Goal: Task Accomplishment & Management: Use online tool/utility

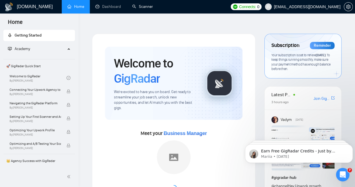
drag, startPoint x: 136, startPoint y: 7, endPoint x: 135, endPoint y: 20, distance: 13.3
click at [136, 7] on link "Scanner" at bounding box center [142, 6] width 21 height 5
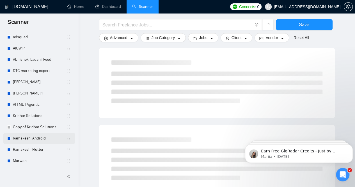
scroll to position [253, 0]
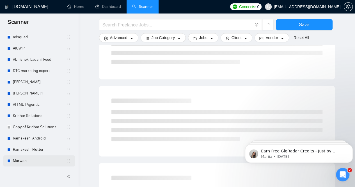
click at [24, 161] on link "Marwan" at bounding box center [40, 160] width 54 height 11
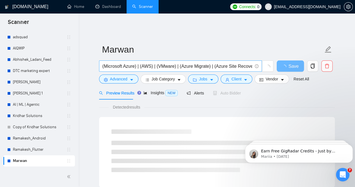
click at [156, 63] on input "(Microsoft Azure) | (AWS) | (VMware) | (Azure Migrate) | (Azure Site Recovery) …" at bounding box center [177, 66] width 150 height 7
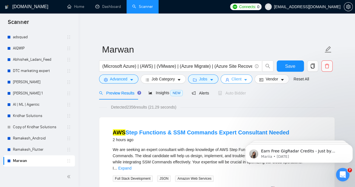
click at [244, 78] on icon "caret-down" at bounding box center [246, 80] width 4 height 4
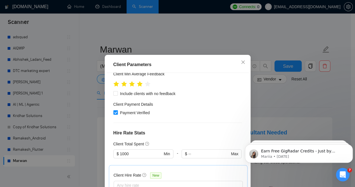
scroll to position [112, 0]
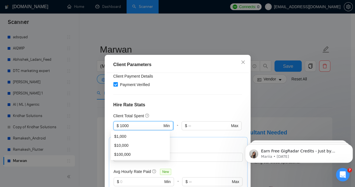
drag, startPoint x: 131, startPoint y: 124, endPoint x: 116, endPoint y: 127, distance: 15.3
click at [116, 127] on span "$ 1000 Min" at bounding box center [143, 125] width 60 height 9
click at [190, 100] on div "Client Location Include Client Countries [GEOGRAPHIC_DATA] [GEOGRAPHIC_DATA] [G…" at bounding box center [178, 138] width 142 height 131
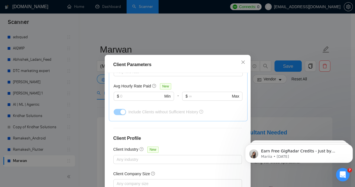
scroll to position [163, 0]
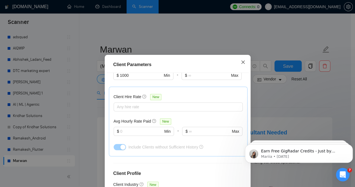
click at [241, 64] on icon "close" at bounding box center [243, 62] width 4 height 4
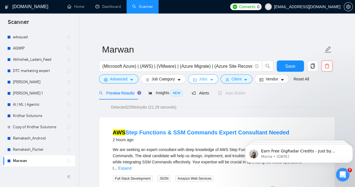
click at [210, 79] on icon "caret-down" at bounding box center [211, 80] width 3 height 2
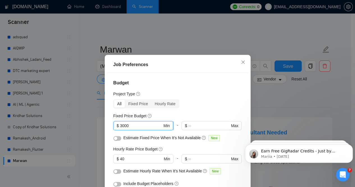
drag, startPoint x: 130, startPoint y: 126, endPoint x: 117, endPoint y: 128, distance: 13.4
click at [115, 128] on span "$ 3000 Min" at bounding box center [143, 125] width 60 height 9
click at [219, 89] on div "Budget Project Type All Fixed Price Hourly Rate Fixed Price Budget 3000 $ 3000 …" at bounding box center [178, 138] width 142 height 131
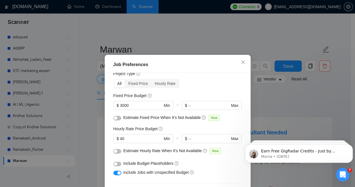
scroll to position [28, 0]
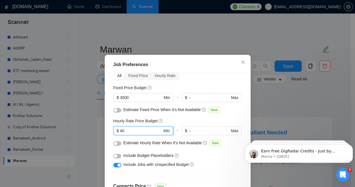
drag, startPoint x: 125, startPoint y: 129, endPoint x: 114, endPoint y: 132, distance: 10.7
click at [114, 132] on span "$ 40 Min" at bounding box center [143, 130] width 60 height 9
click at [123, 129] on input "40" at bounding box center [141, 130] width 42 height 6
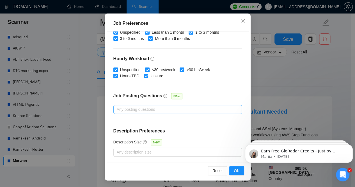
scroll to position [56, 0]
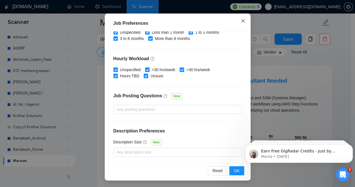
click at [242, 20] on icon "close" at bounding box center [243, 21] width 4 height 4
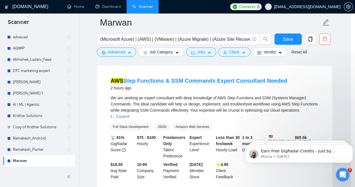
scroll to position [20, 0]
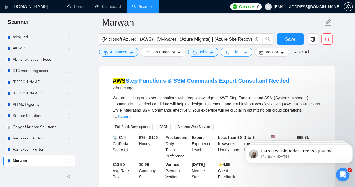
drag, startPoint x: 244, startPoint y: 52, endPoint x: 249, endPoint y: 55, distance: 5.8
click at [244, 52] on icon "caret-down" at bounding box center [246, 53] width 4 height 4
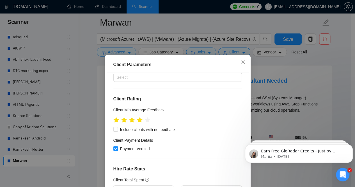
scroll to position [56, 0]
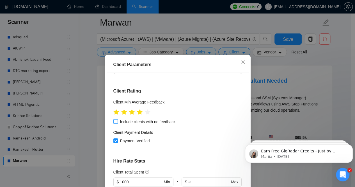
click at [113, 120] on input "Include clients with no feedback" at bounding box center [115, 121] width 4 height 4
checkbox input "true"
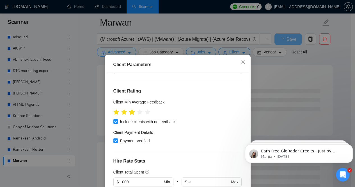
click at [131, 113] on icon "star" at bounding box center [132, 112] width 6 height 6
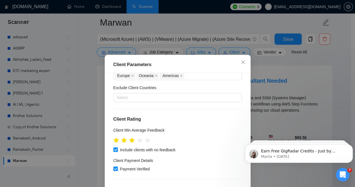
scroll to position [0, 0]
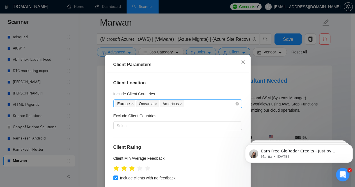
click at [185, 105] on div "Europe [GEOGRAPHIC_DATA] [GEOGRAPHIC_DATA]" at bounding box center [175, 104] width 120 height 8
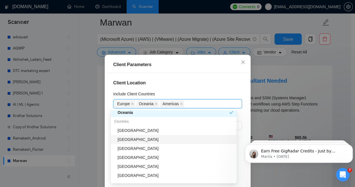
scroll to position [112, 0]
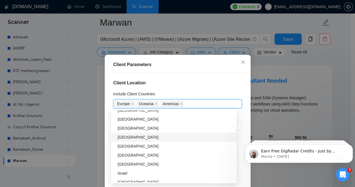
click at [146, 138] on div "[GEOGRAPHIC_DATA]" at bounding box center [176, 137] width 116 height 6
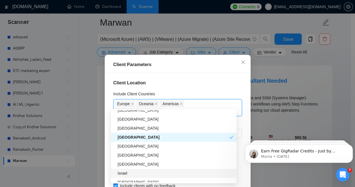
click at [130, 172] on div "Israel" at bounding box center [176, 173] width 116 height 6
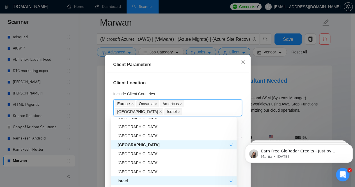
click at [151, 181] on div "Israel" at bounding box center [174, 180] width 112 height 6
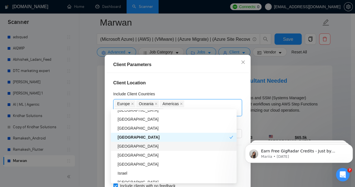
drag, startPoint x: 137, startPoint y: 147, endPoint x: 158, endPoint y: 152, distance: 21.9
click at [137, 147] on div "[GEOGRAPHIC_DATA]" at bounding box center [176, 146] width 116 height 6
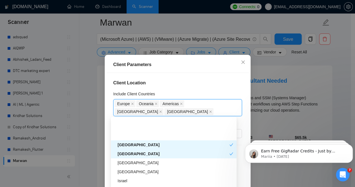
scroll to position [140, 0]
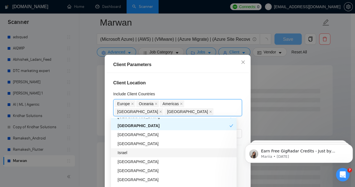
click at [128, 152] on div "Israel" at bounding box center [176, 152] width 116 height 6
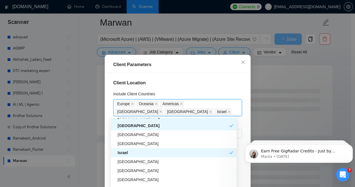
click at [140, 154] on div "Israel" at bounding box center [174, 152] width 112 height 6
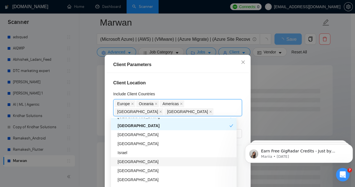
click at [134, 162] on div "[GEOGRAPHIC_DATA]" at bounding box center [176, 161] width 116 height 6
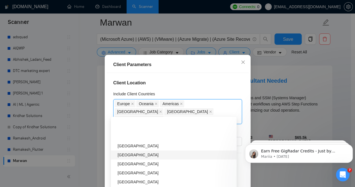
scroll to position [562, 0]
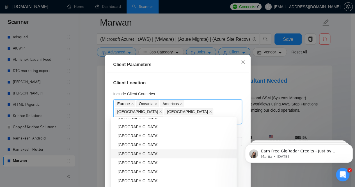
click at [124, 152] on div "[GEOGRAPHIC_DATA]" at bounding box center [176, 154] width 116 height 6
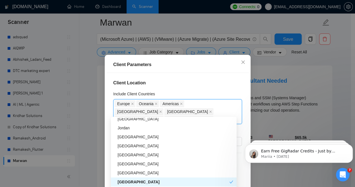
scroll to position [505, 0]
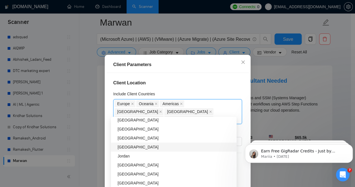
drag, startPoint x: 129, startPoint y: 146, endPoint x: 163, endPoint y: 147, distance: 34.3
click at [129, 146] on div "[GEOGRAPHIC_DATA]" at bounding box center [176, 147] width 116 height 6
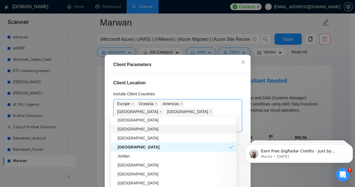
click at [133, 130] on div "[GEOGRAPHIC_DATA]" at bounding box center [176, 129] width 116 height 6
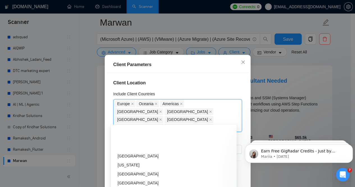
scroll to position [730, 0]
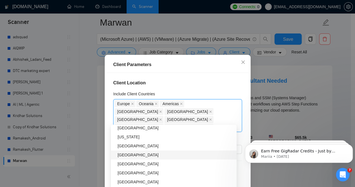
click at [135, 154] on div "[GEOGRAPHIC_DATA]" at bounding box center [176, 155] width 116 height 6
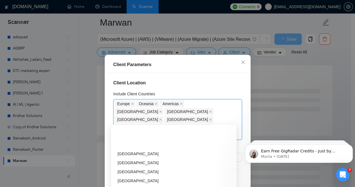
scroll to position [786, 0]
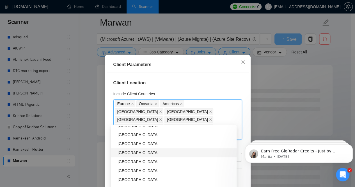
click at [137, 151] on div "[GEOGRAPHIC_DATA]" at bounding box center [176, 152] width 116 height 6
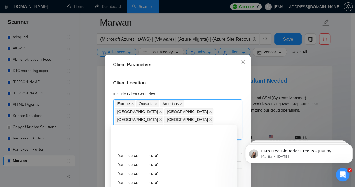
scroll to position [955, 0]
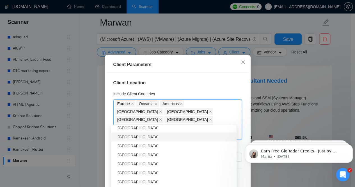
click at [198, 83] on h4 "Client Location" at bounding box center [177, 82] width 129 height 7
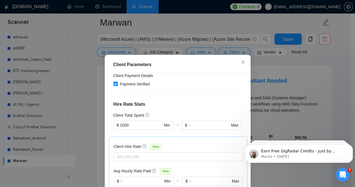
scroll to position [140, 0]
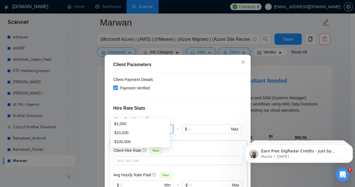
drag, startPoint x: 128, startPoint y: 112, endPoint x: 117, endPoint y: 113, distance: 11.3
click at [117, 124] on span "$ 1000 Min" at bounding box center [143, 128] width 60 height 9
click at [166, 96] on div "Client Location Include Client Countries [GEOGRAPHIC_DATA] [GEOGRAPHIC_DATA] [G…" at bounding box center [178, 138] width 142 height 131
drag, startPoint x: 129, startPoint y: 113, endPoint x: 118, endPoint y: 113, distance: 11.5
click at [120, 126] on input "1000" at bounding box center [141, 129] width 42 height 6
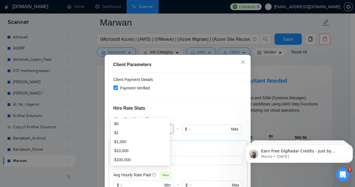
click at [186, 116] on div "Client Total Spent" at bounding box center [177, 119] width 129 height 6
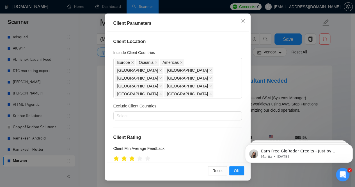
scroll to position [0, 0]
click at [234, 169] on span "OK" at bounding box center [237, 170] width 6 height 6
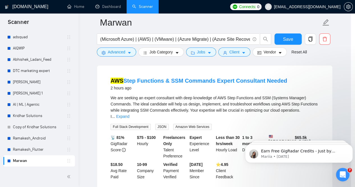
scroll to position [20, 0]
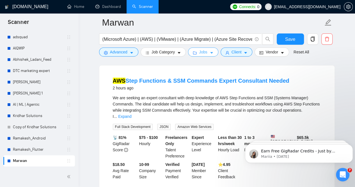
click at [210, 51] on span "caret-down" at bounding box center [212, 53] width 4 height 4
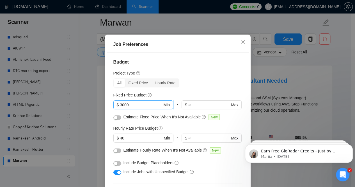
scroll to position [0, 0]
drag, startPoint x: 129, startPoint y: 126, endPoint x: 117, endPoint y: 126, distance: 11.5
click at [117, 110] on span "$ 3000 Min" at bounding box center [143, 105] width 60 height 9
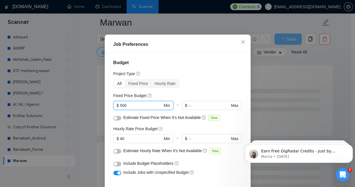
type input "500"
click at [196, 77] on div "Project Type" at bounding box center [177, 73] width 129 height 6
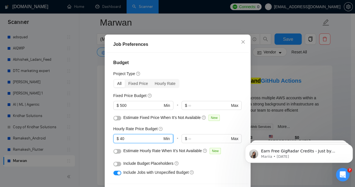
drag, startPoint x: 129, startPoint y: 158, endPoint x: 111, endPoint y: 159, distance: 18.1
click at [113, 143] on span "$ 40 Min" at bounding box center [143, 138] width 60 height 9
type input "30"
click at [197, 97] on div "Budget Project Type All Fixed Price Hourly Rate Fixed Price Budget $ 500 Min - …" at bounding box center [178, 118] width 142 height 131
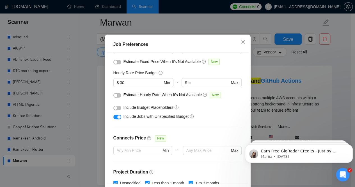
scroll to position [56, 0]
click at [117, 97] on button "button" at bounding box center [117, 95] width 8 height 4
click at [117, 110] on button "button" at bounding box center [117, 107] width 8 height 4
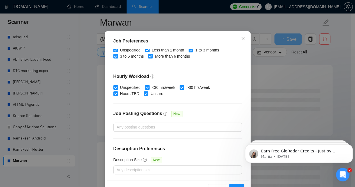
scroll to position [41, 0]
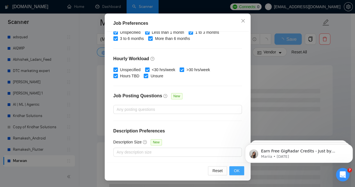
click at [232, 172] on button "OK" at bounding box center [236, 170] width 15 height 9
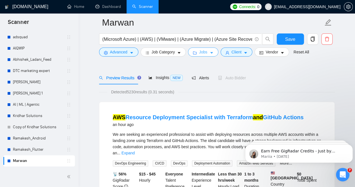
scroll to position [0, 0]
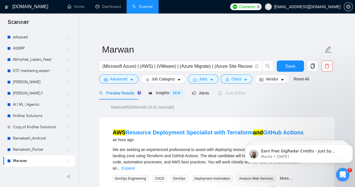
click at [304, 104] on div "Detected 5230 results (0.31 seconds)" at bounding box center [217, 107] width 236 height 6
